Goal: Contribute content

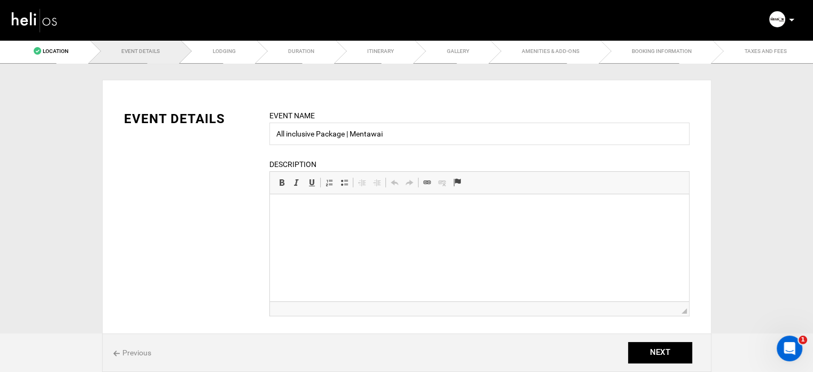
click at [322, 217] on html at bounding box center [478, 210] width 419 height 33
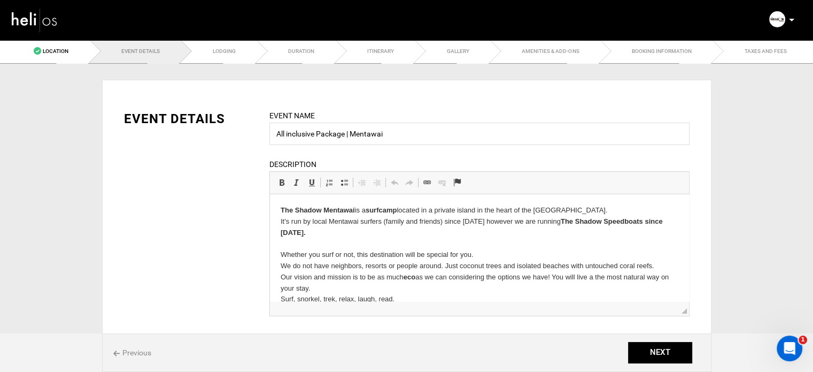
scroll to position [109, 0]
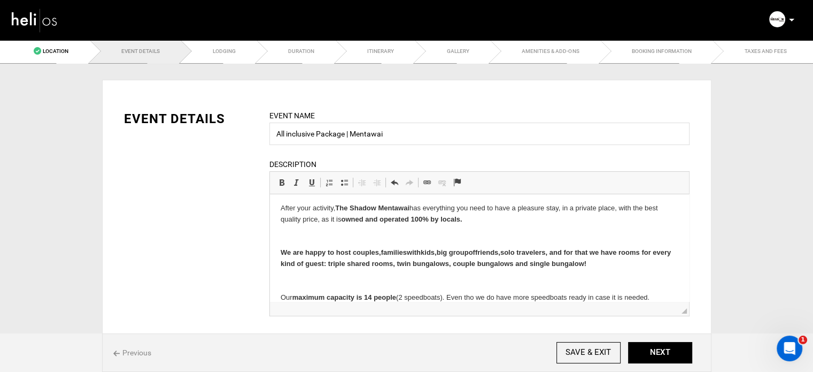
click at [310, 233] on p "After your activity, The Shadow Mentawai has everything you need to have a plea…" at bounding box center [479, 253] width 398 height 100
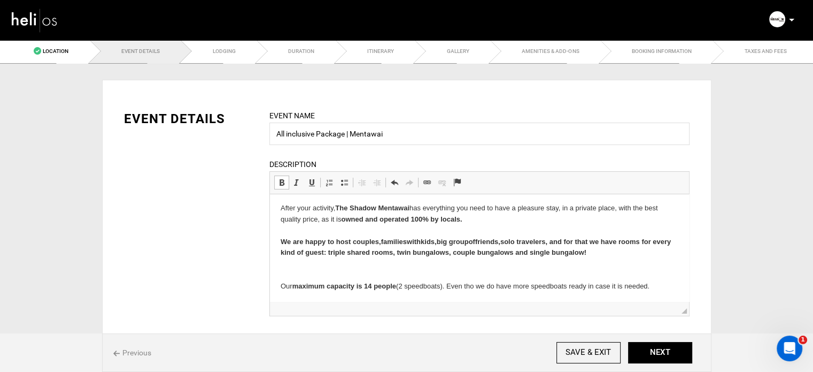
click at [296, 262] on p "After your activity, The Shadow Mentawai has everything you need to have a plea…" at bounding box center [479, 247] width 398 height 89
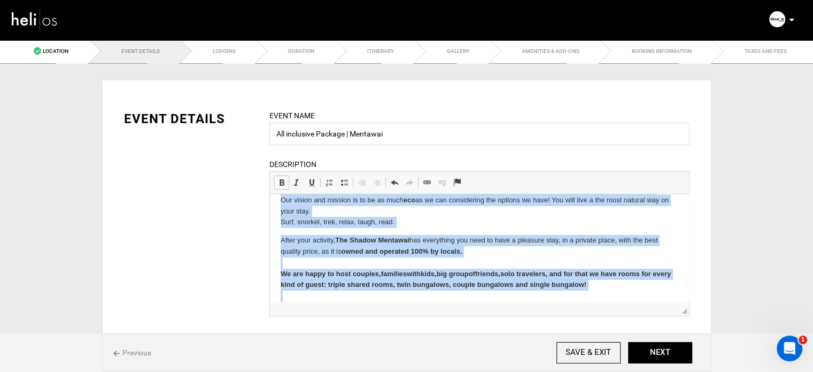
scroll to position [99, 0]
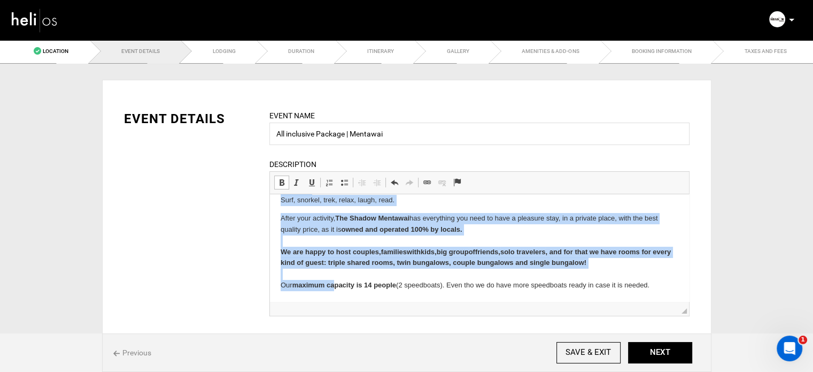
drag, startPoint x: 280, startPoint y: 214, endPoint x: 663, endPoint y: 298, distance: 392.9
click at [663, 298] on html "The Shadow Mentawai is a surfcamp located in a private island in the heart of t…" at bounding box center [478, 198] width 419 height 206
click at [280, 185] on span at bounding box center [281, 182] width 9 height 9
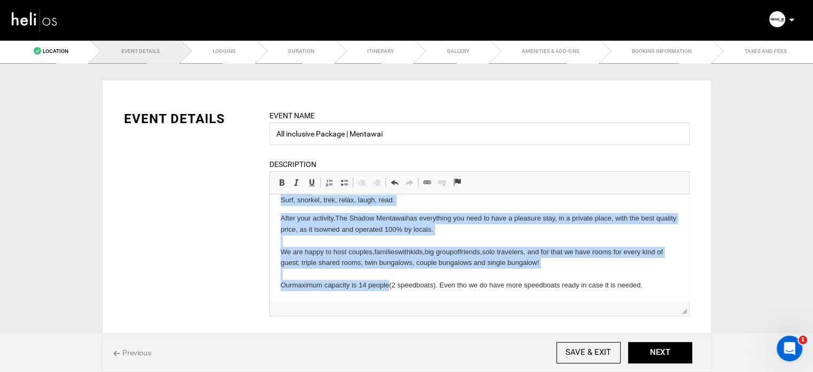
scroll to position [214, 0]
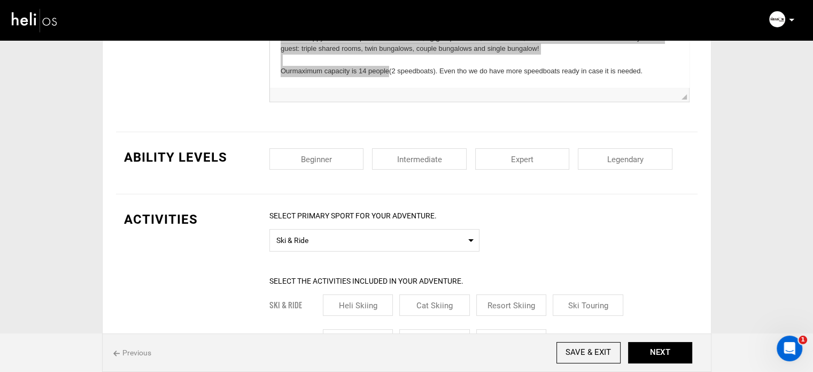
click at [335, 123] on div "EVENT DETAILS Event Name All inclusive Package | Mentawai Event name can not be…" at bounding box center [407, 6] width 582 height 252
click at [335, 154] on input "checkbox" at bounding box center [316, 158] width 95 height 21
checkbox input "true"
click at [438, 162] on input "checkbox" at bounding box center [419, 158] width 95 height 21
checkbox input "true"
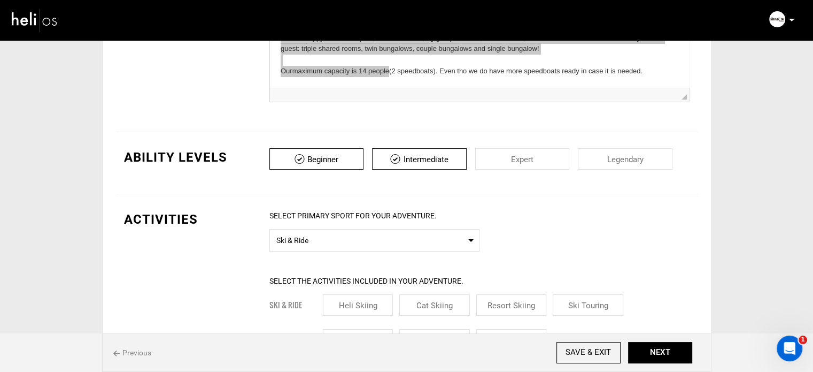
click at [527, 156] on input "checkbox" at bounding box center [522, 158] width 95 height 21
checkbox input "true"
click at [617, 156] on input "checkbox" at bounding box center [625, 158] width 95 height 21
checkbox input "true"
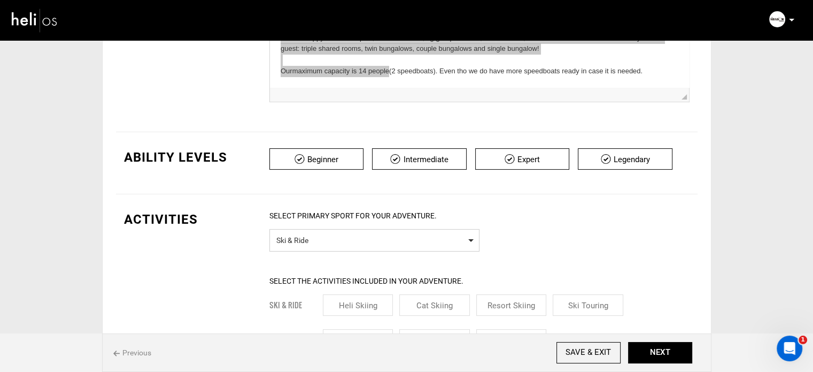
click at [387, 249] on span "Select Primary Sport Ski & Ride" at bounding box center [374, 240] width 210 height 22
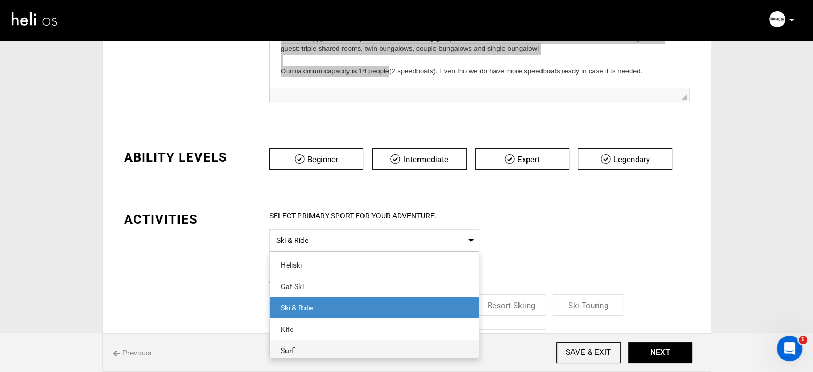
click at [304, 345] on div "Surf" at bounding box center [375, 350] width 188 height 11
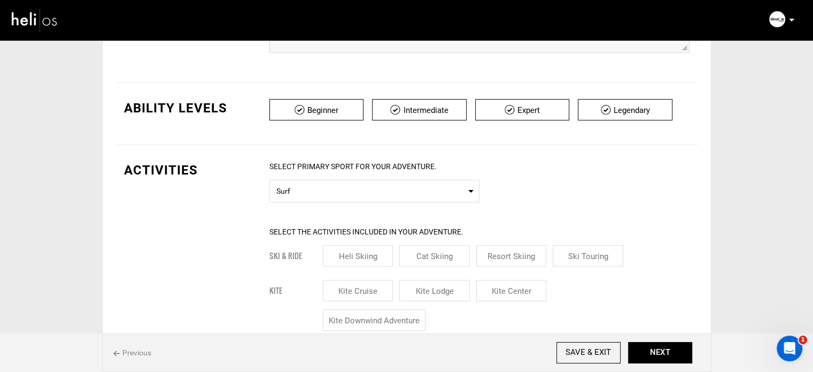
scroll to position [321, 0]
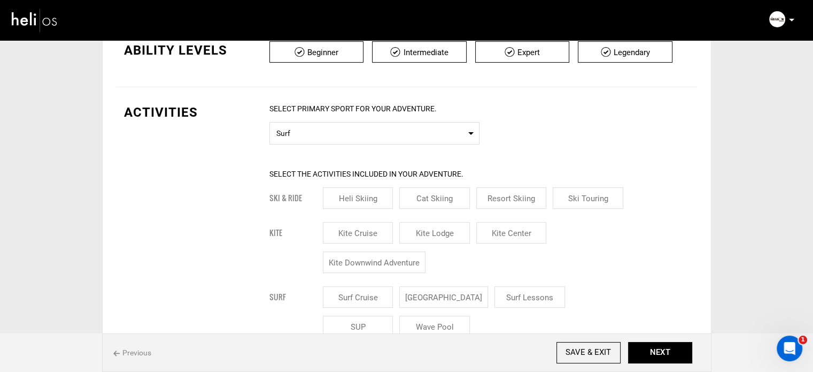
drag, startPoint x: 436, startPoint y: 291, endPoint x: 522, endPoint y: 297, distance: 85.7
click at [438, 291] on input "[GEOGRAPHIC_DATA]" at bounding box center [443, 296] width 89 height 21
checkbox input "true"
click at [522, 297] on input "Surf Lessons" at bounding box center [542, 296] width 71 height 21
checkbox input "true"
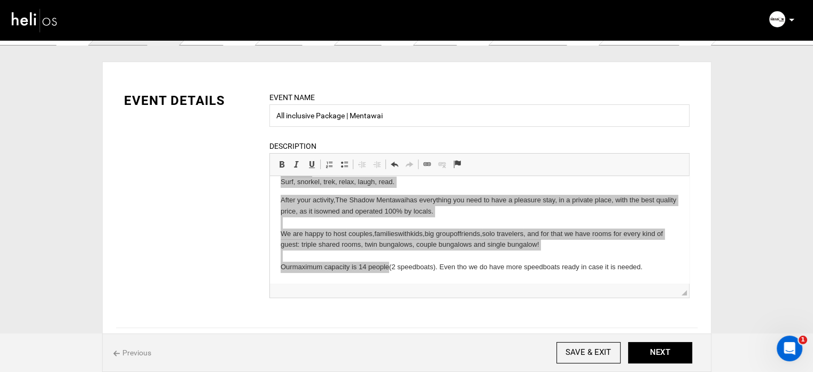
scroll to position [0, 0]
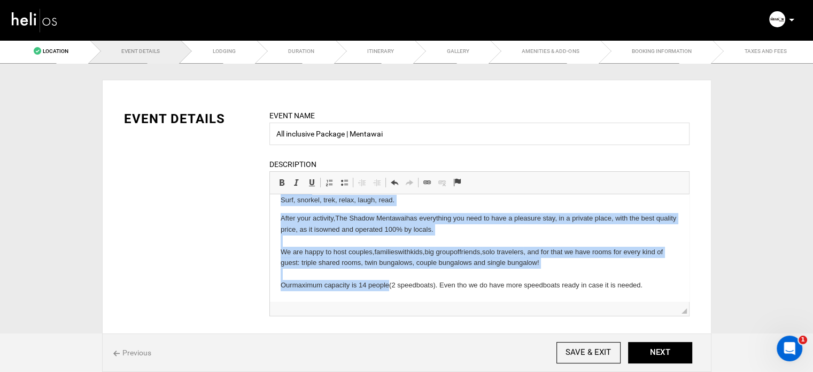
click at [484, 256] on p "After your activity, The Shadow Mentawai has everything you need to have a plea…" at bounding box center [479, 252] width 398 height 78
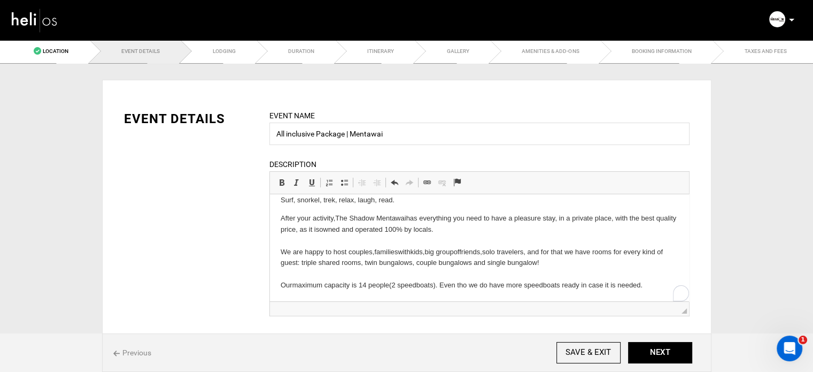
scroll to position [99, 0]
click at [558, 262] on p "After your activity, The Shadow Mentawai has everything you need to have a plea…" at bounding box center [479, 252] width 398 height 78
click at [788, 339] on icon "Open Intercom Messenger" at bounding box center [788, 347] width 18 height 18
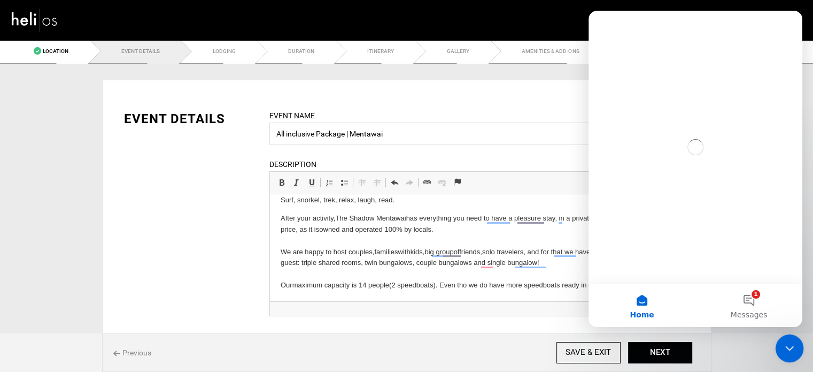
scroll to position [0, 0]
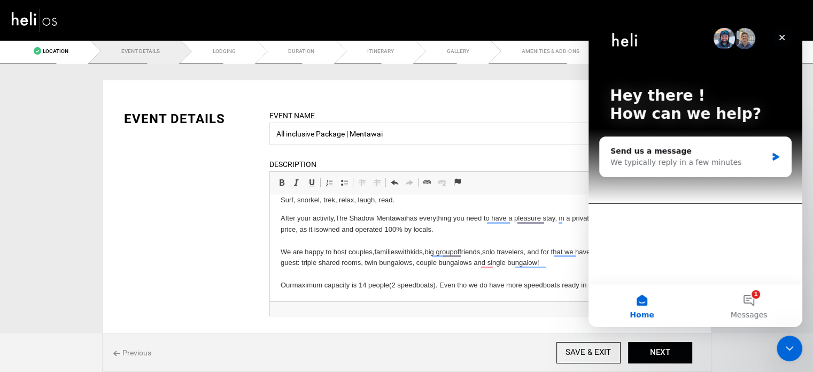
click at [780, 35] on icon "Close" at bounding box center [782, 38] width 6 height 6
